Goal: Transaction & Acquisition: Purchase product/service

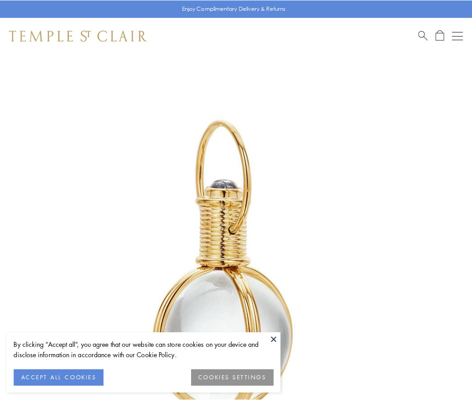
scroll to position [235, 0]
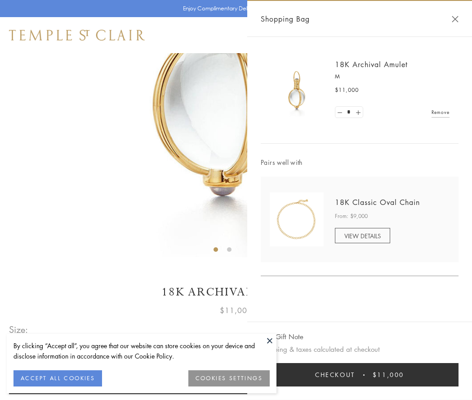
click at [360, 374] on button "Checkout $11,000" at bounding box center [360, 374] width 198 height 23
